Goal: Task Accomplishment & Management: Complete application form

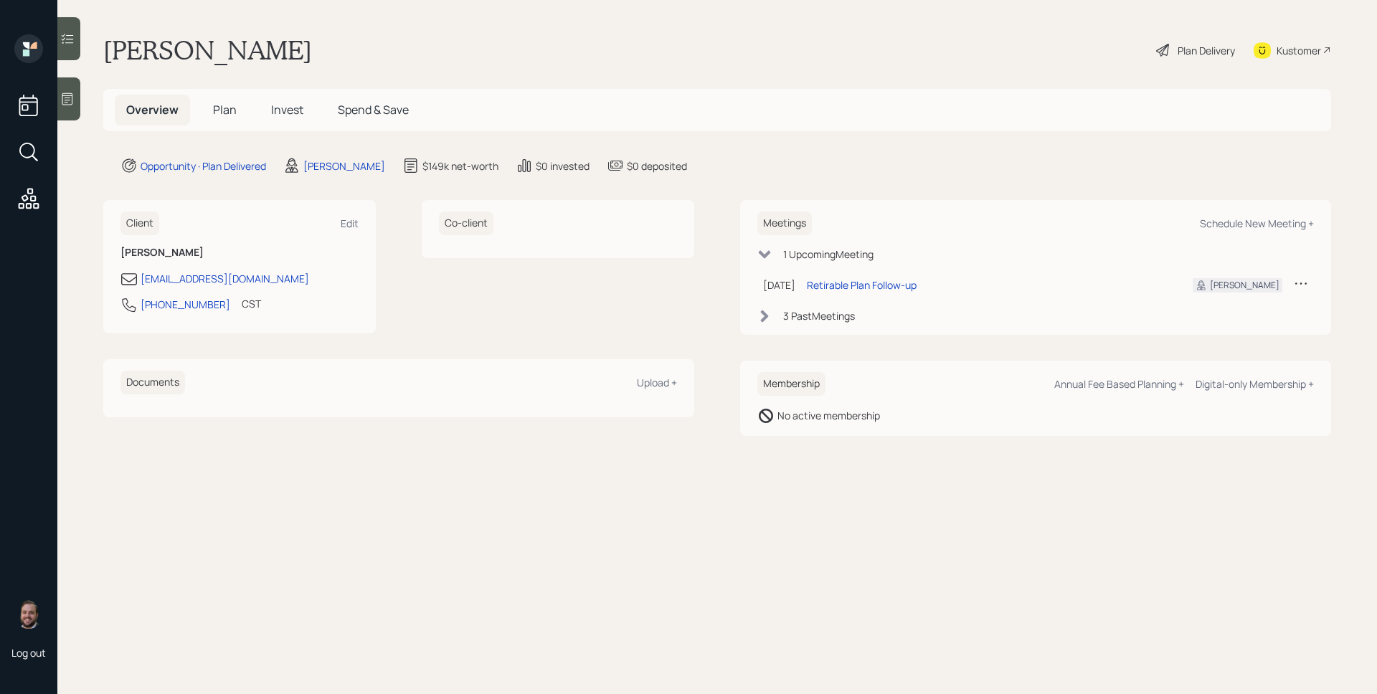
click at [219, 109] on span "Plan" at bounding box center [225, 110] width 24 height 16
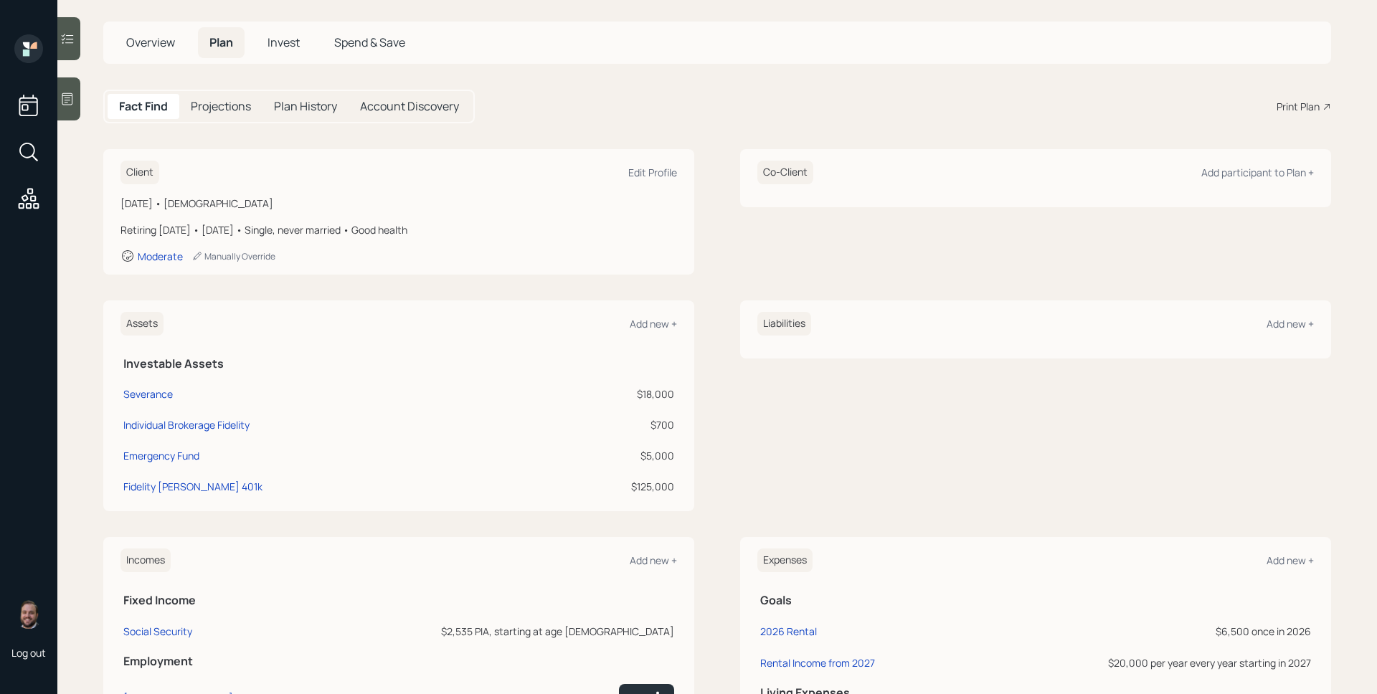
scroll to position [268, 0]
